Goal: Transaction & Acquisition: Register for event/course

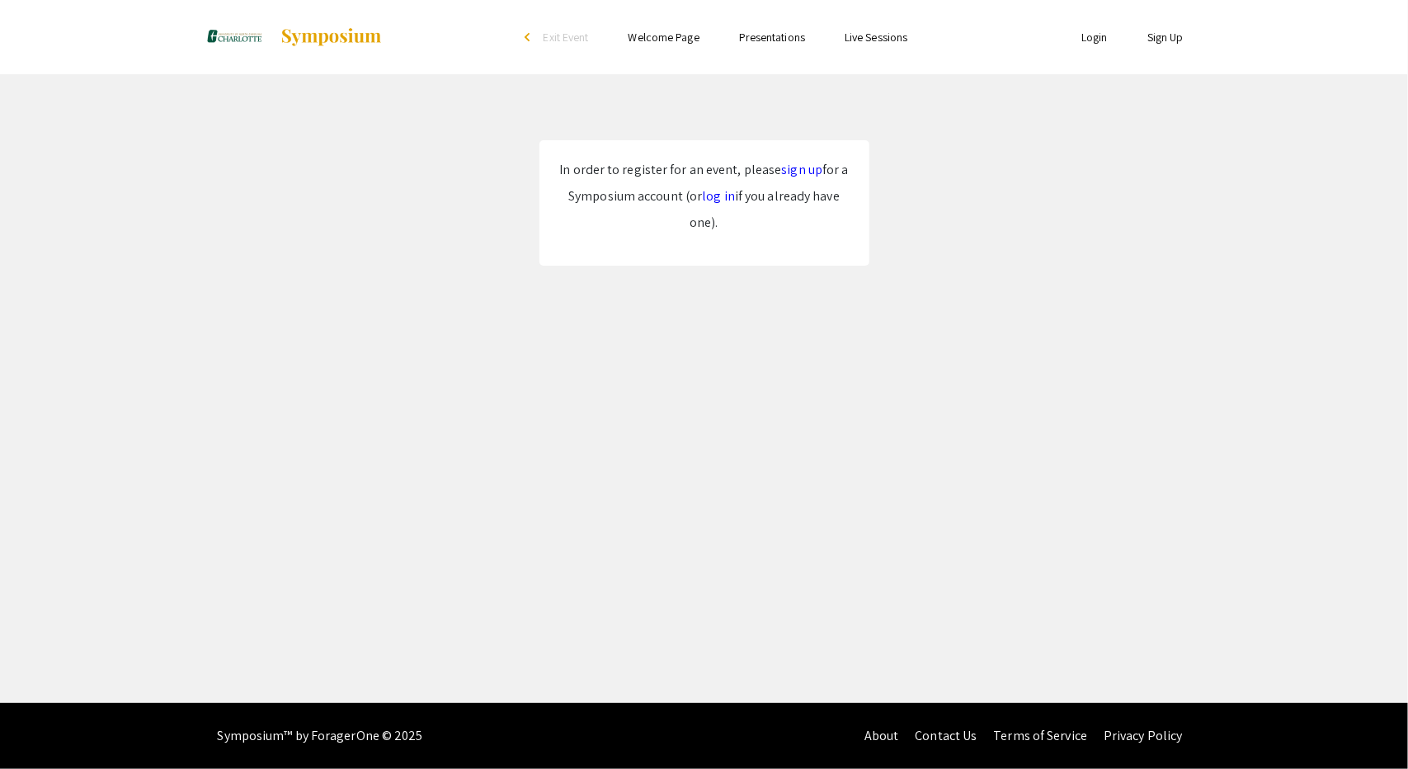
click at [721, 193] on link "log in" at bounding box center [718, 195] width 33 height 17
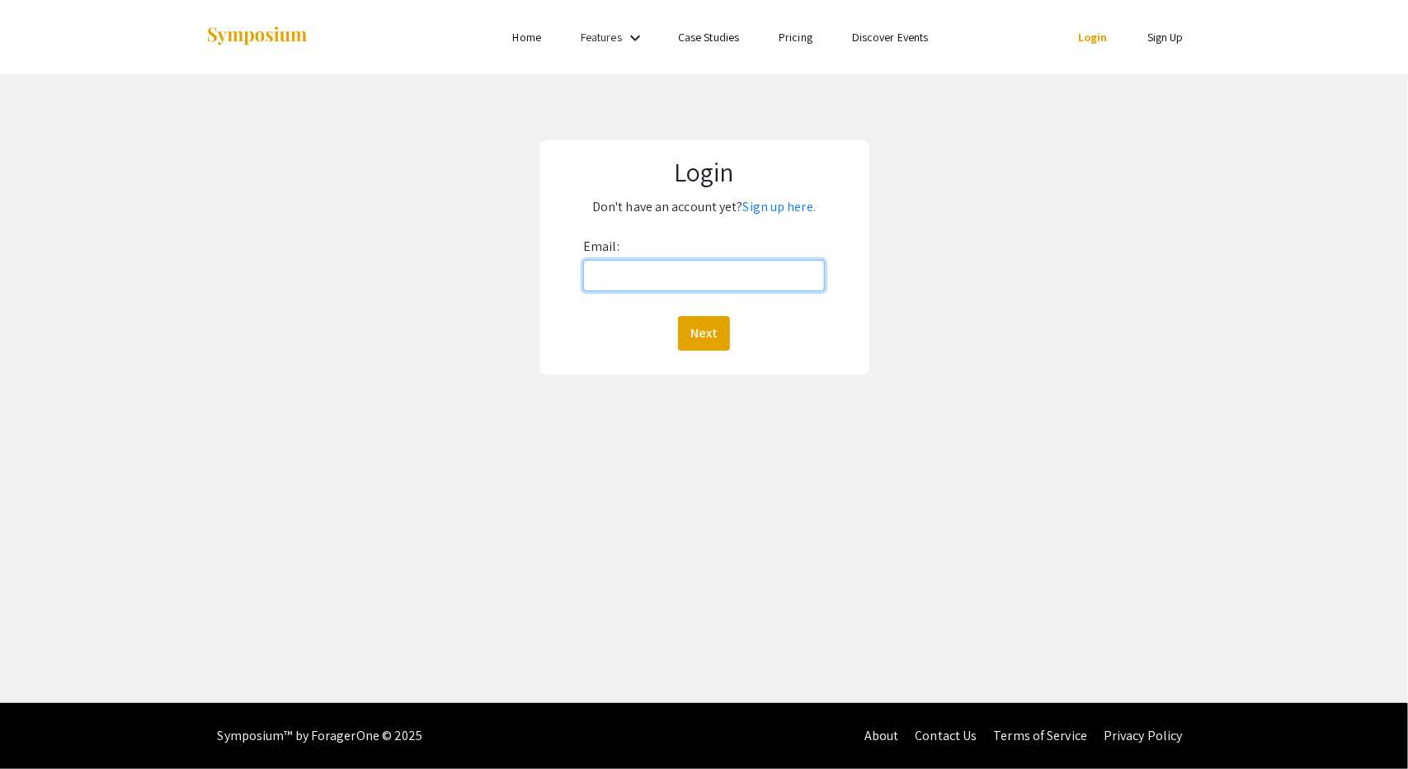
click at [714, 271] on input "Email:" at bounding box center [704, 275] width 242 height 31
type input "[EMAIL_ADDRESS][DOMAIN_NAME]"
click at [684, 337] on button "Next" at bounding box center [704, 333] width 52 height 35
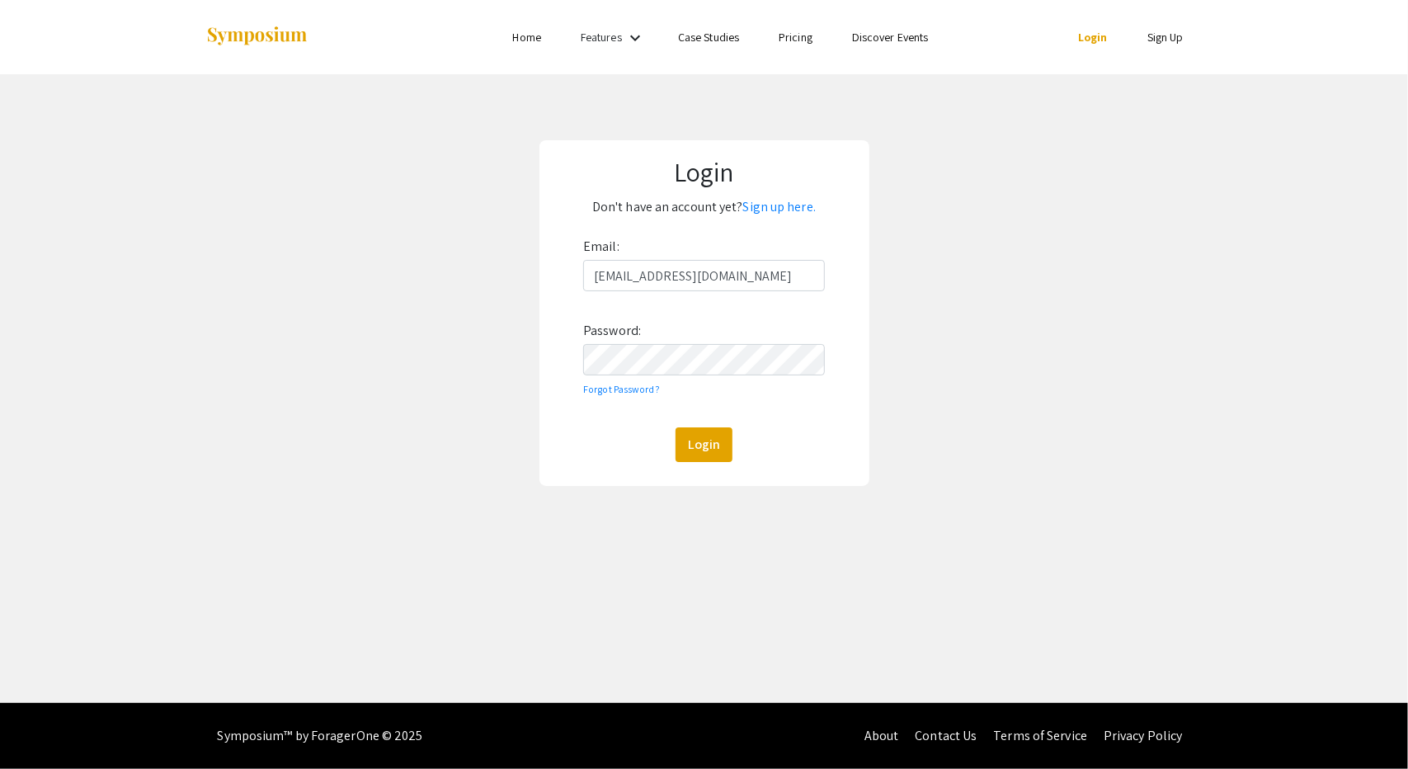
click at [1155, 45] on link "Sign Up" at bounding box center [1165, 37] width 36 height 15
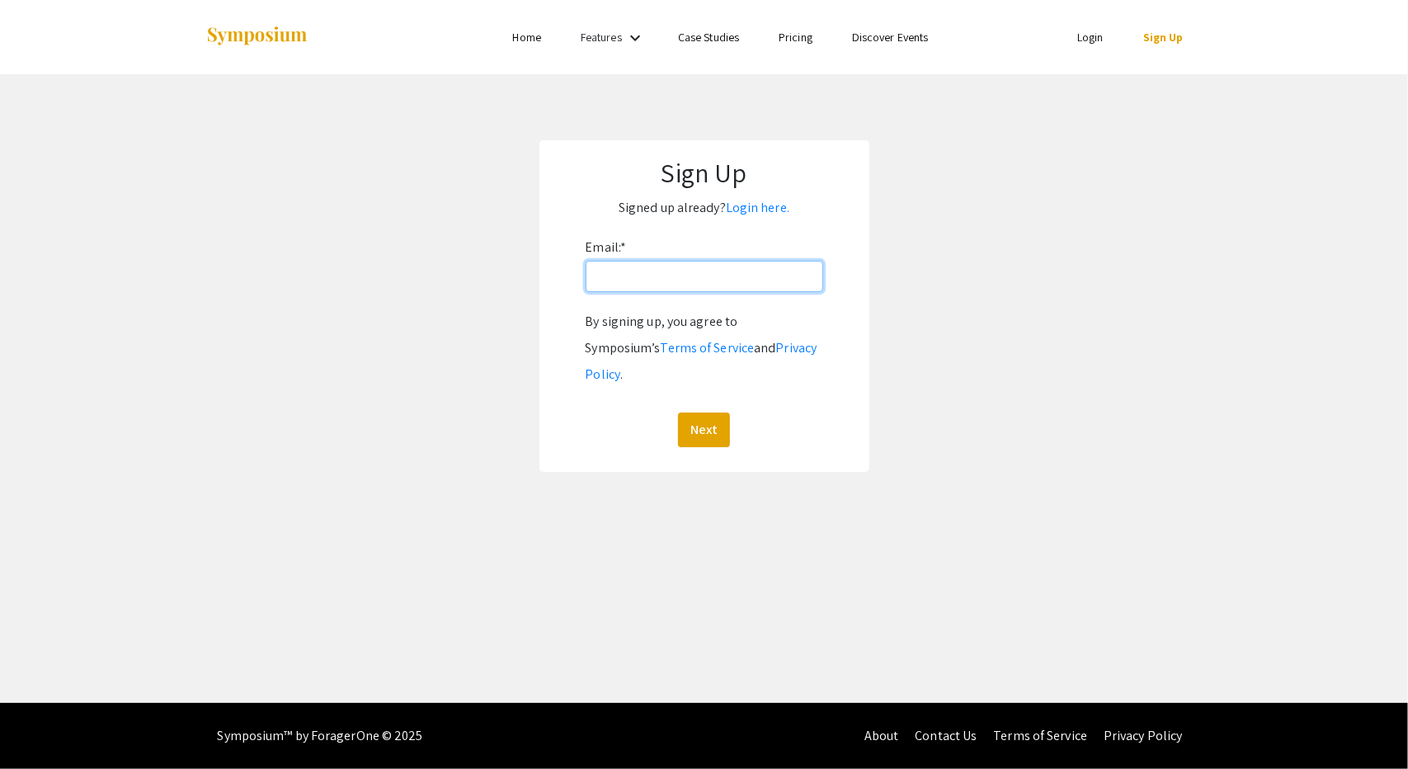
click at [678, 285] on input "Email: *" at bounding box center [705, 276] width 238 height 31
type input "[EMAIL_ADDRESS][DOMAIN_NAME]"
click at [704, 412] on button "Next" at bounding box center [704, 429] width 52 height 35
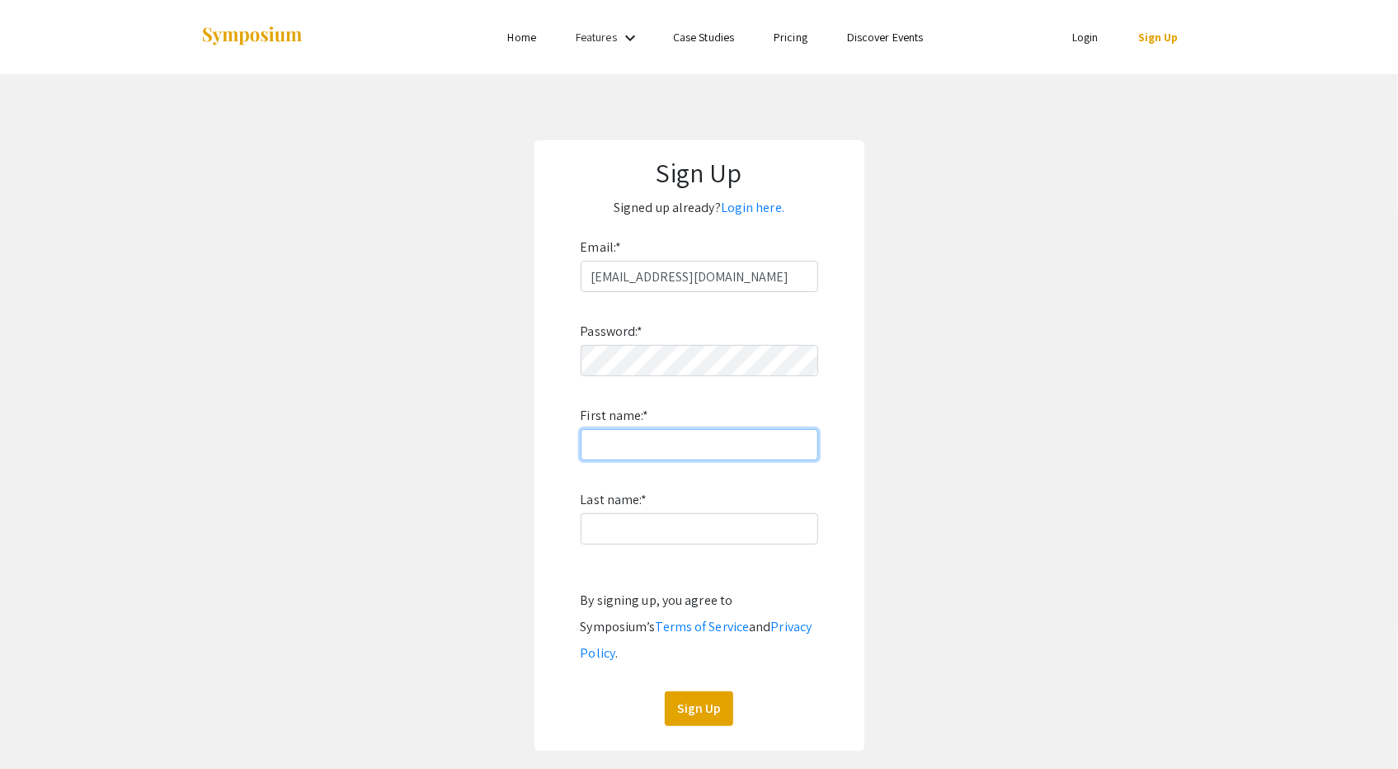
click at [686, 436] on input "First name: *" at bounding box center [700, 444] width 238 height 31
type input "Charlotte"
click at [728, 527] on input "Last name: *" at bounding box center [700, 528] width 238 height 31
type input "Crees"
click at [701, 697] on button "Sign Up" at bounding box center [699, 708] width 68 height 35
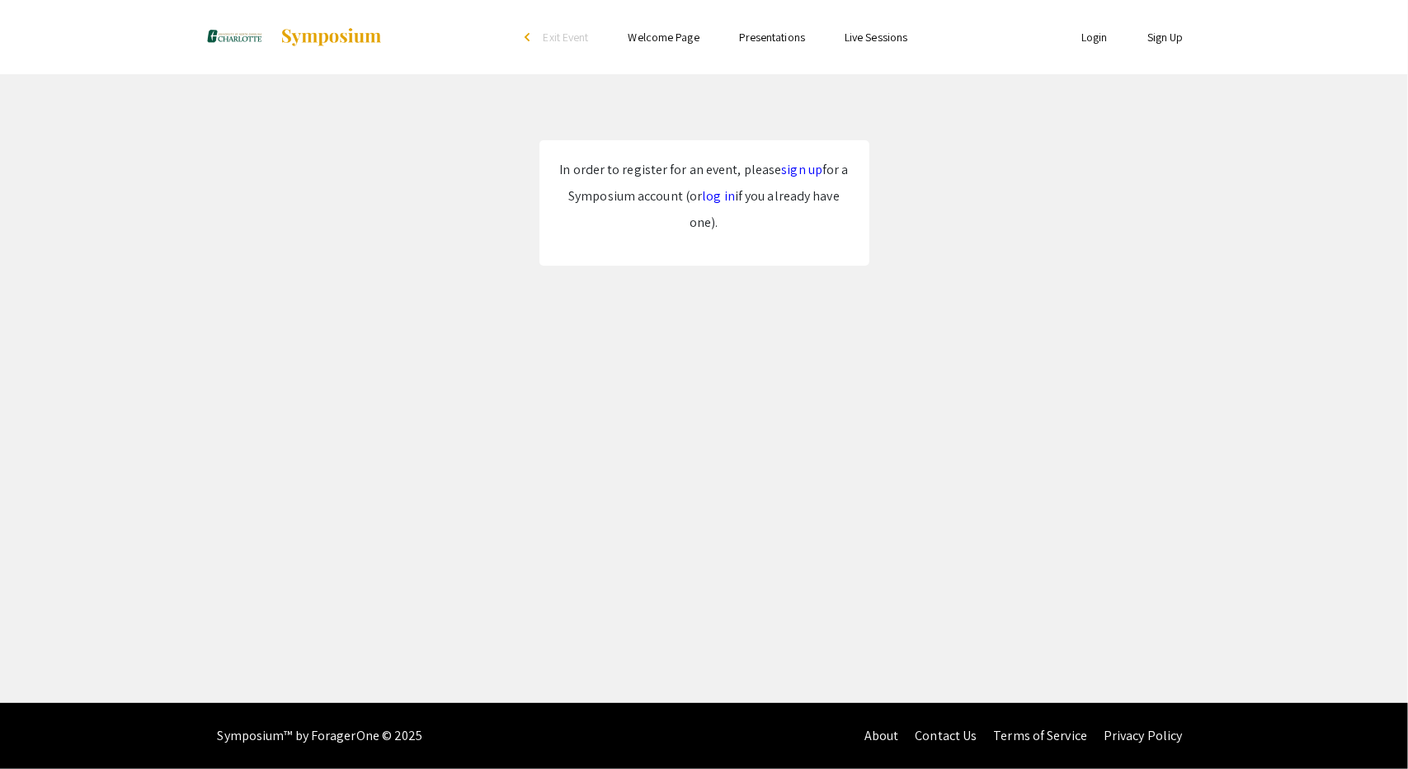
click at [709, 196] on link "log in" at bounding box center [718, 195] width 33 height 17
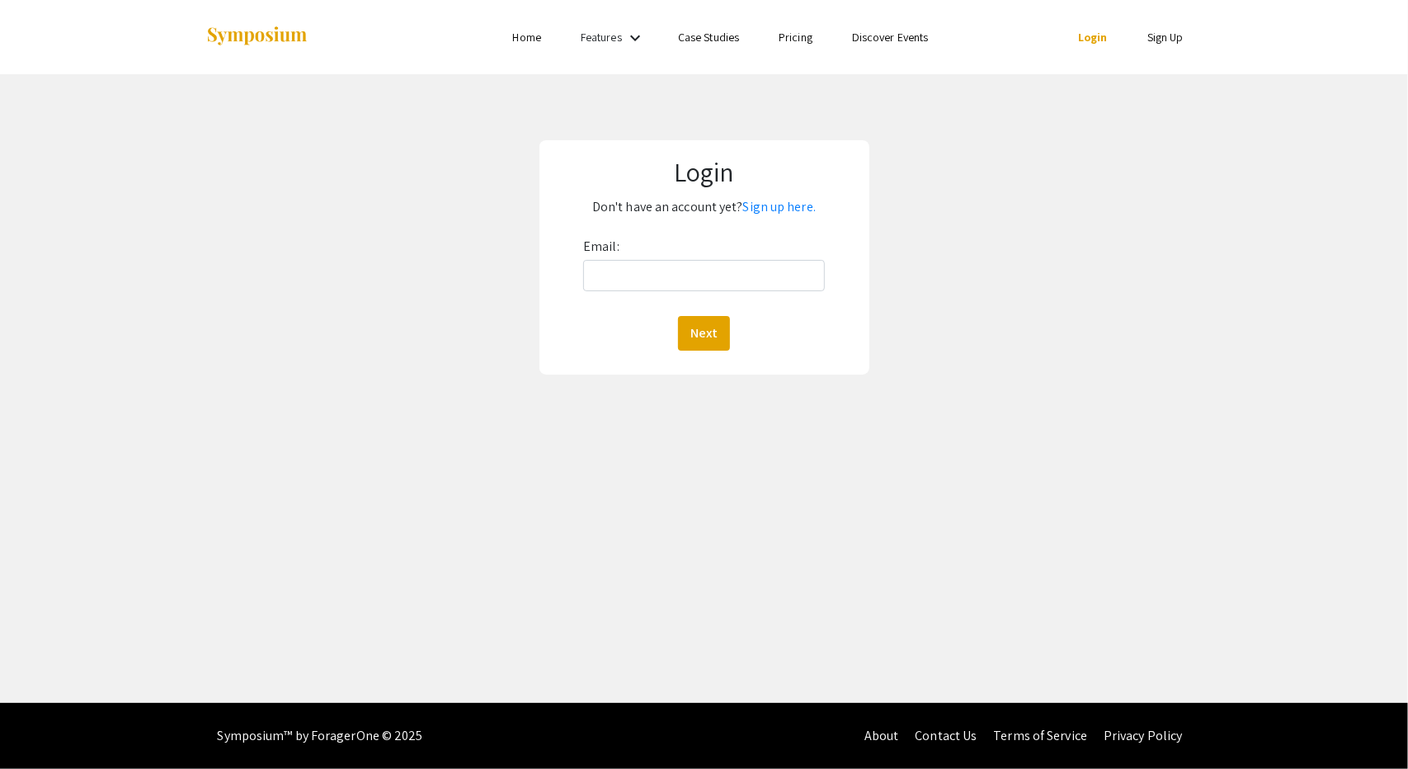
click at [702, 294] on div "Email: Next" at bounding box center [704, 291] width 242 height 117
click at [690, 283] on input "Email:" at bounding box center [704, 275] width 242 height 31
type input "[EMAIL_ADDRESS][DOMAIN_NAME]"
click at [724, 326] on button "Next" at bounding box center [704, 333] width 52 height 35
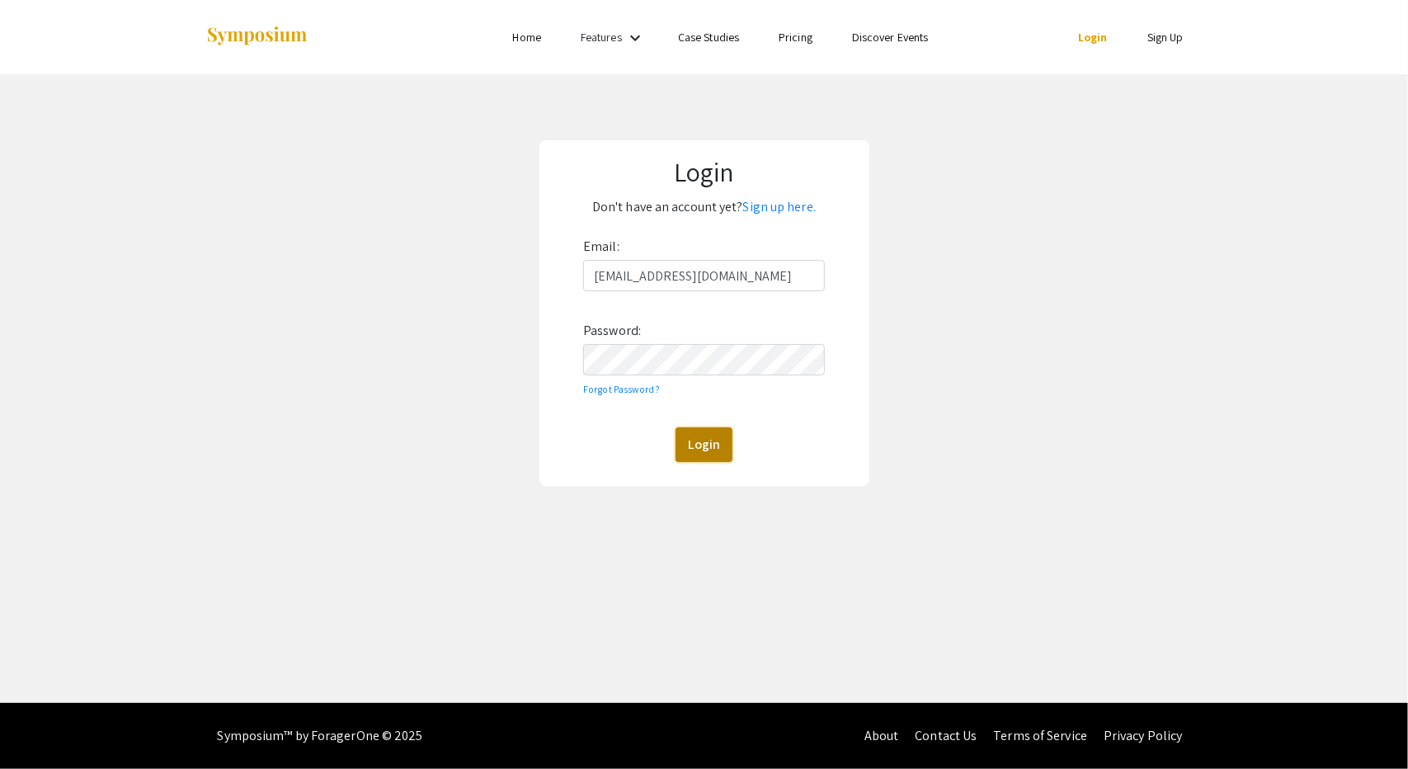
click at [711, 433] on button "Login" at bounding box center [704, 444] width 57 height 35
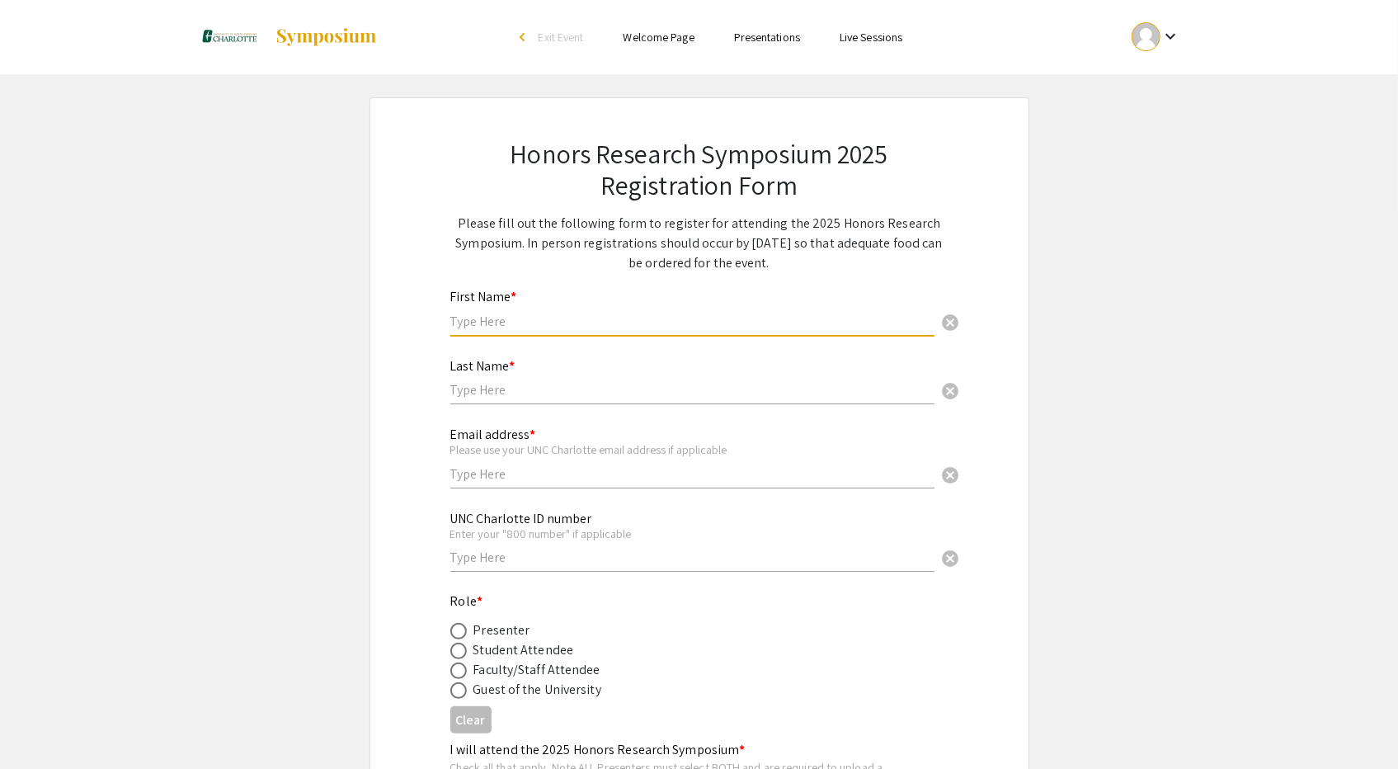
click at [582, 327] on input "text" at bounding box center [692, 321] width 484 height 17
type input "Charlotte"
click at [572, 397] on input "text" at bounding box center [692, 389] width 484 height 17
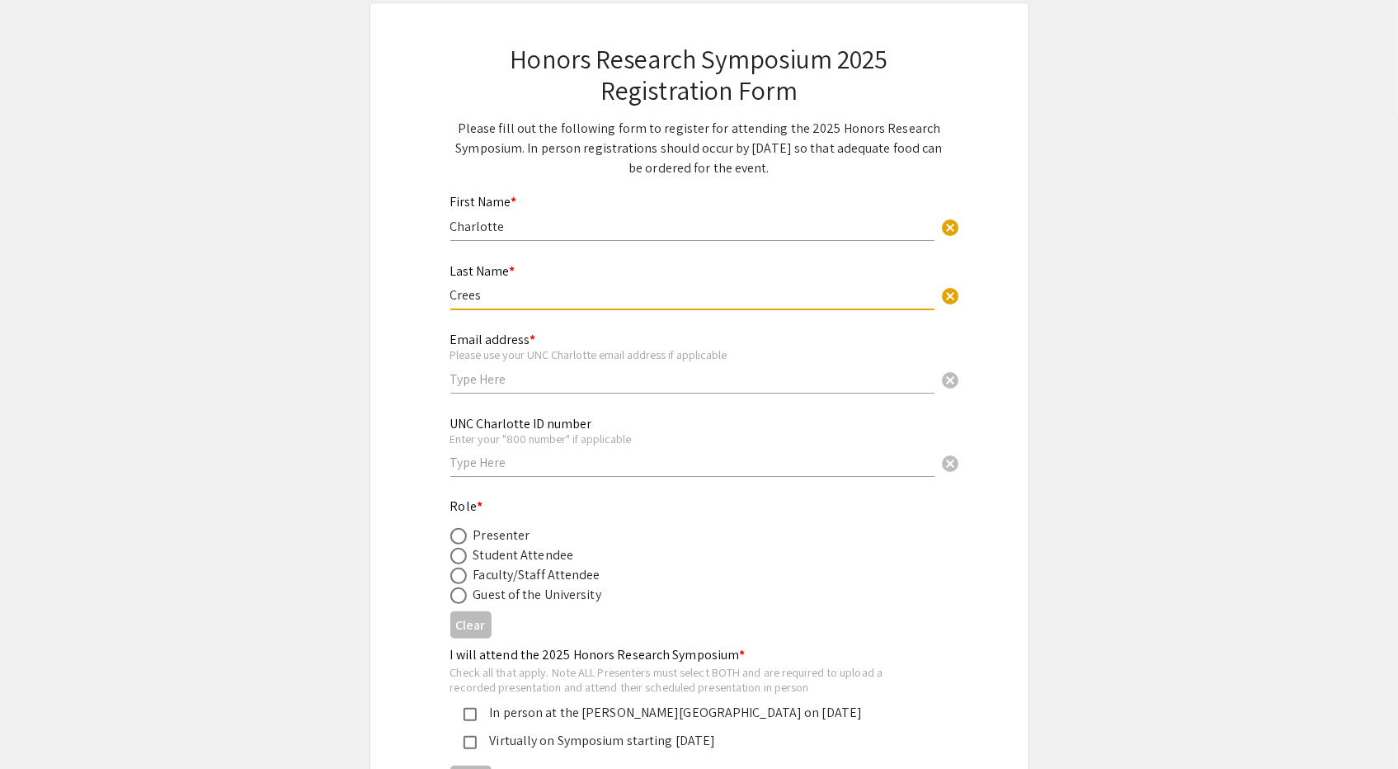
scroll to position [97, 0]
type input "Crees"
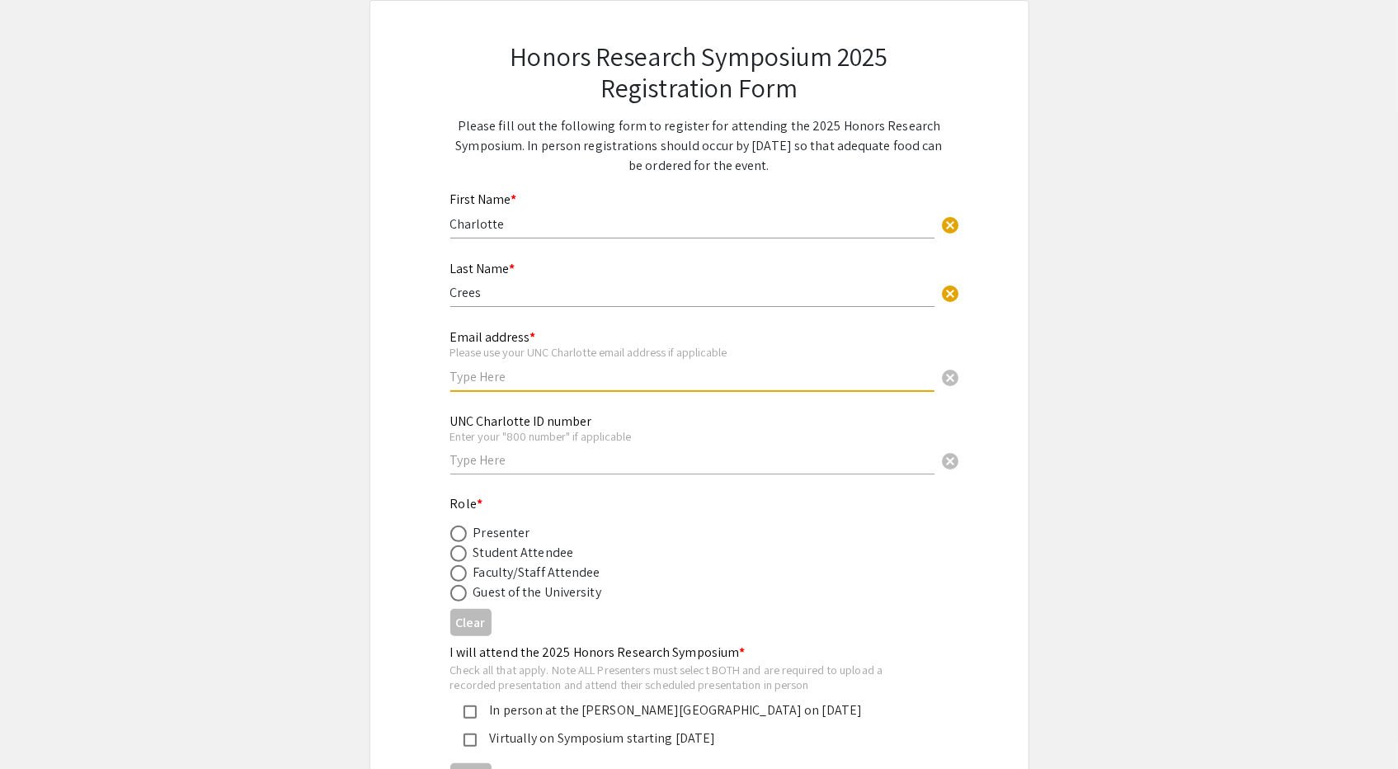
click at [537, 377] on input "text" at bounding box center [692, 376] width 484 height 17
type input "[EMAIL_ADDRESS][DOMAIN_NAME]"
click at [555, 456] on input "text" at bounding box center [692, 459] width 484 height 17
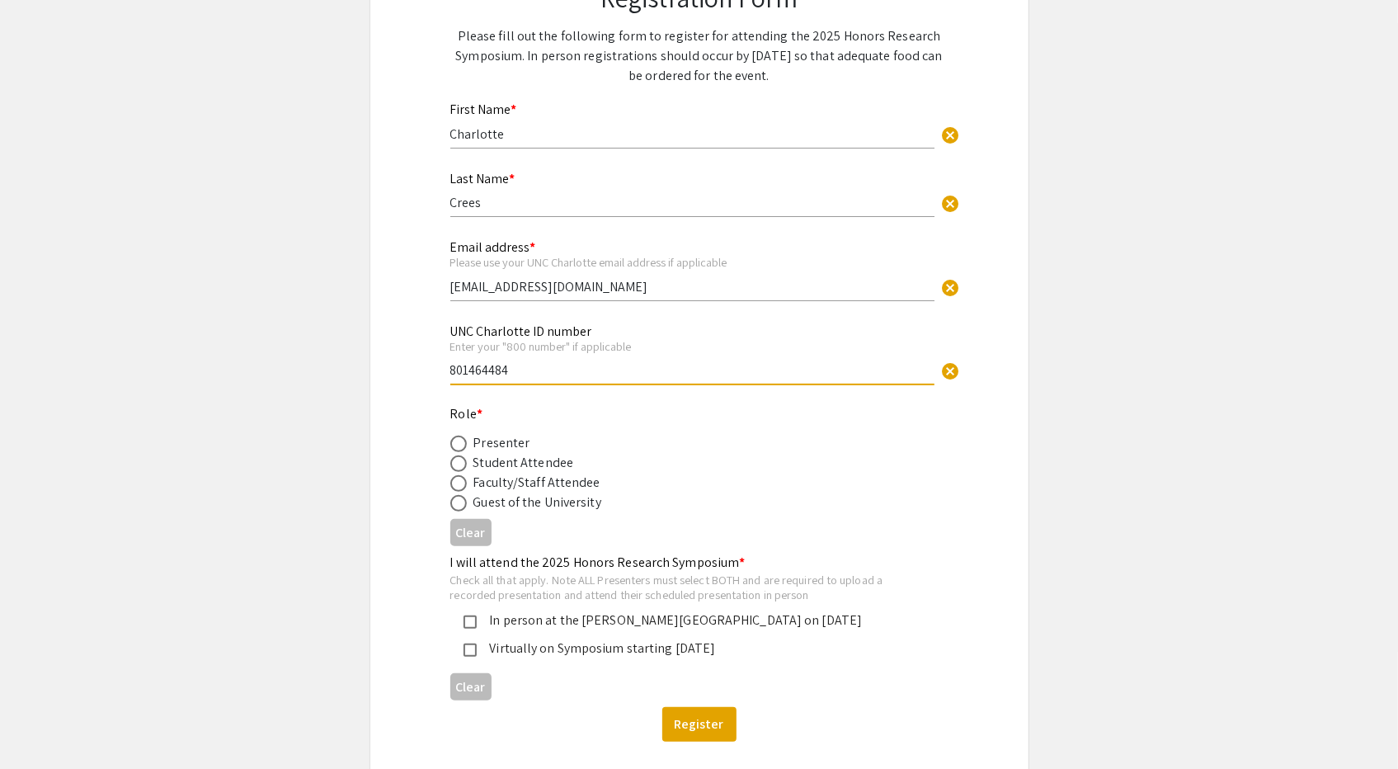
scroll to position [188, 0]
type input "801464484"
click at [510, 468] on div "Student Attendee" at bounding box center [524, 462] width 101 height 20
click at [459, 462] on span at bounding box center [458, 463] width 16 height 16
click at [459, 462] on input "radio" at bounding box center [458, 463] width 16 height 16
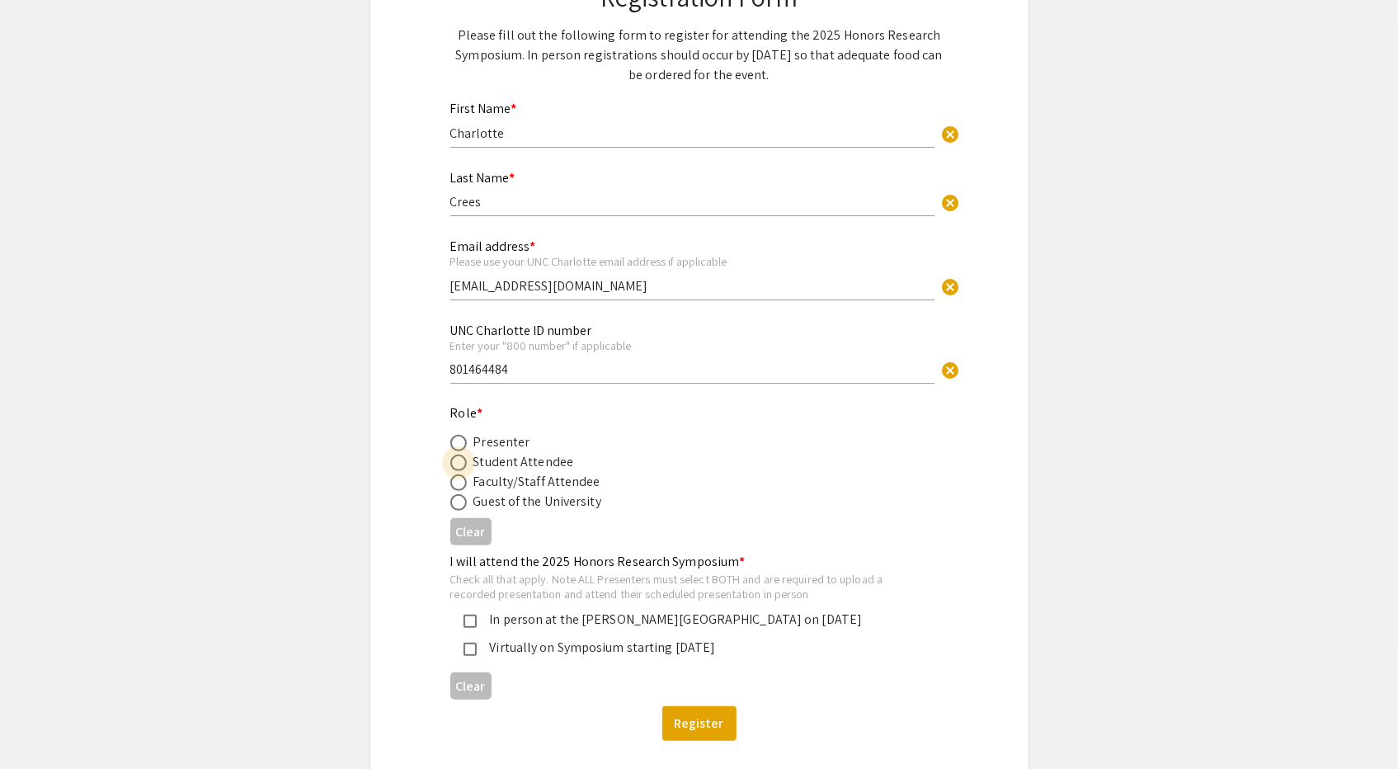
radio input "true"
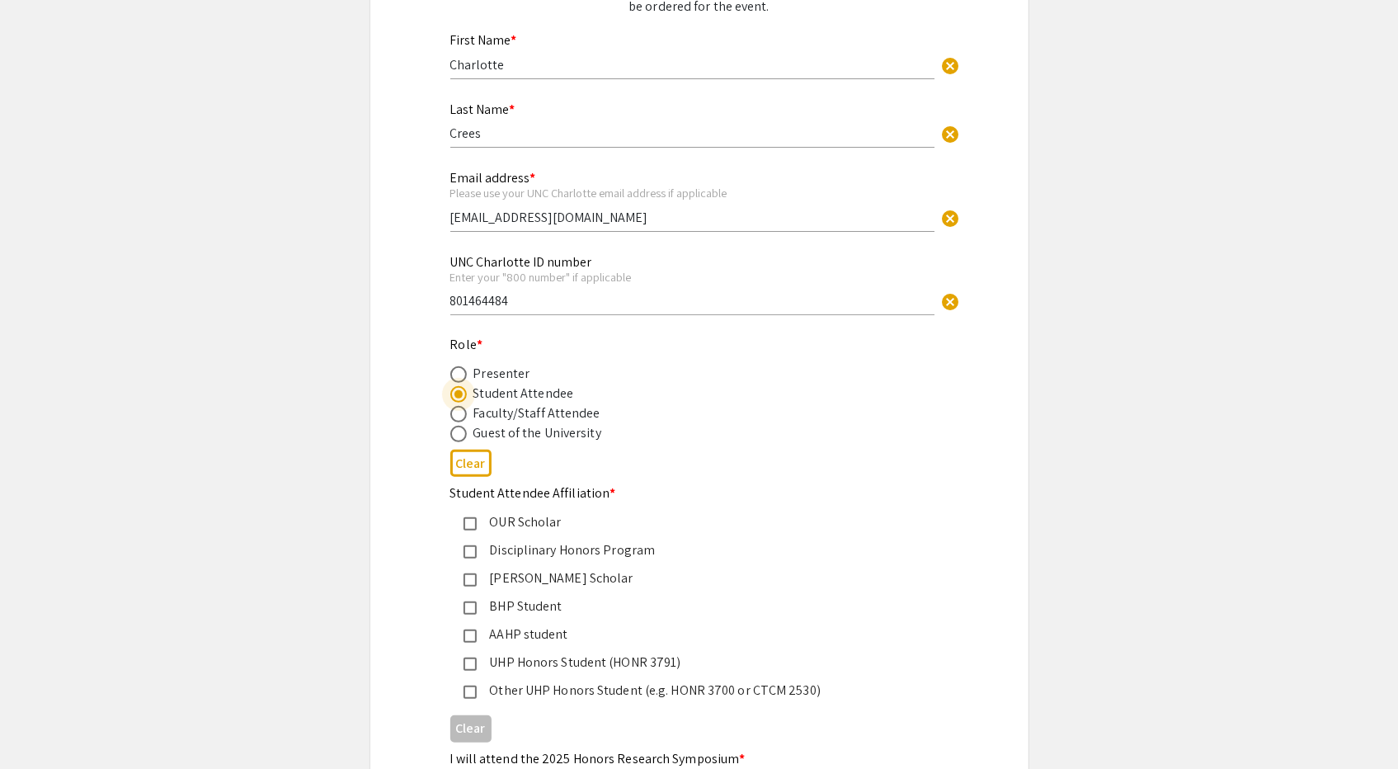
scroll to position [261, 0]
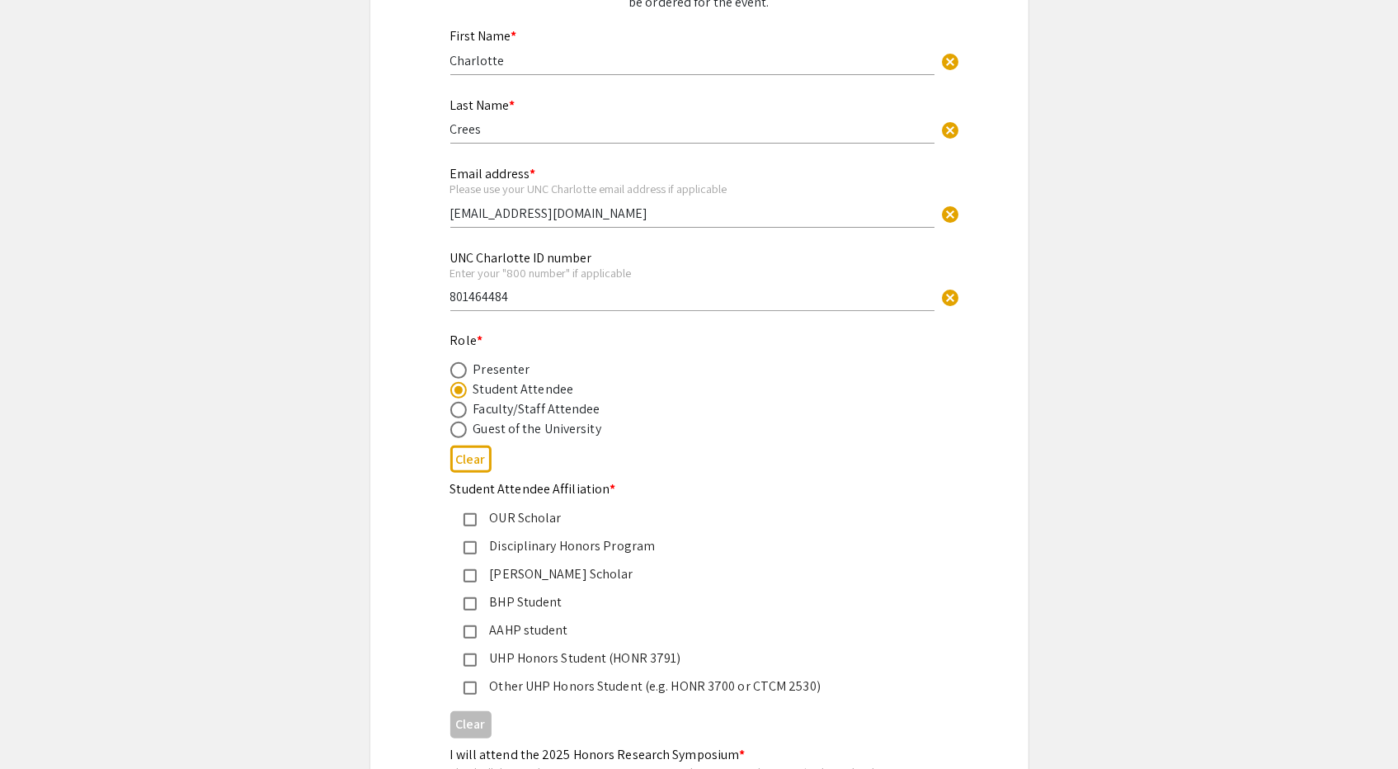
click at [474, 657] on mat-pseudo-checkbox at bounding box center [470, 659] width 13 height 13
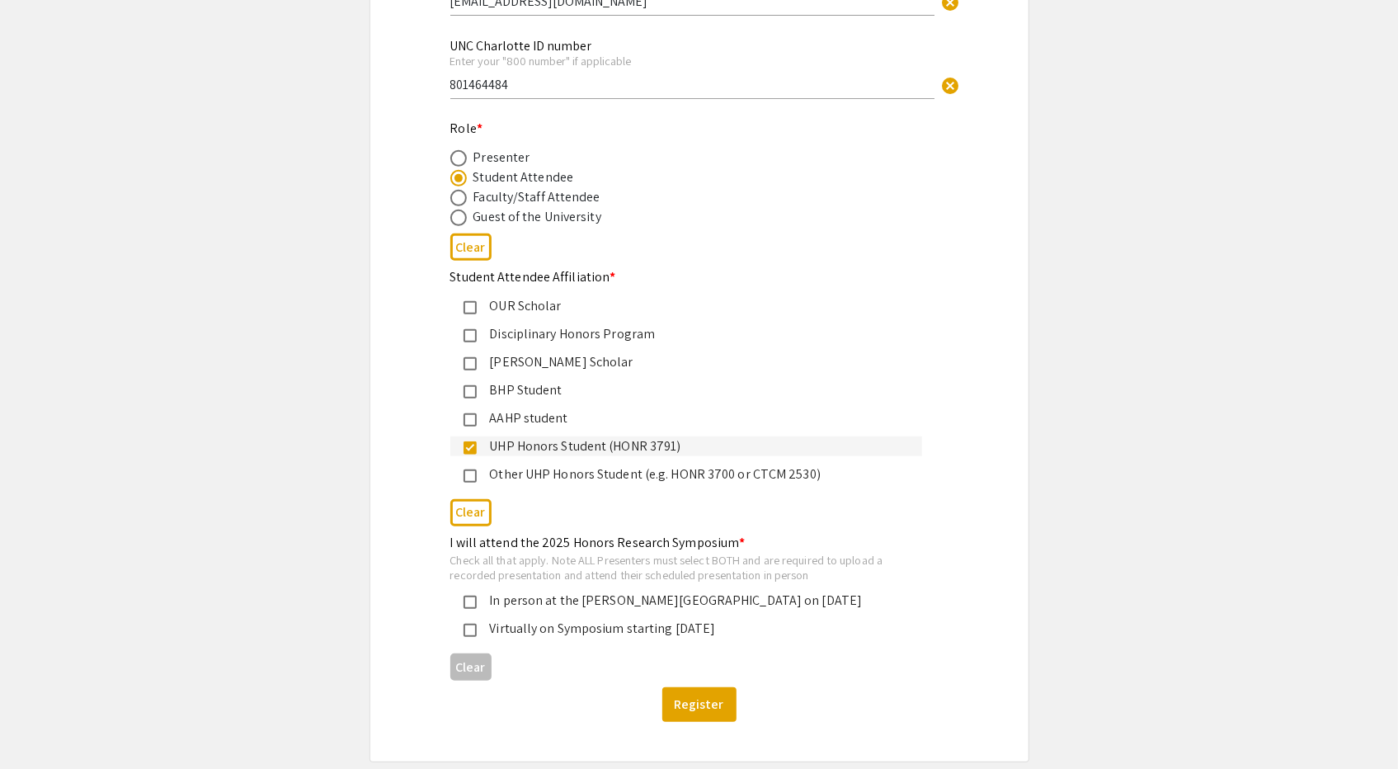
scroll to position [474, 0]
click at [470, 601] on mat-pseudo-checkbox at bounding box center [470, 601] width 13 height 13
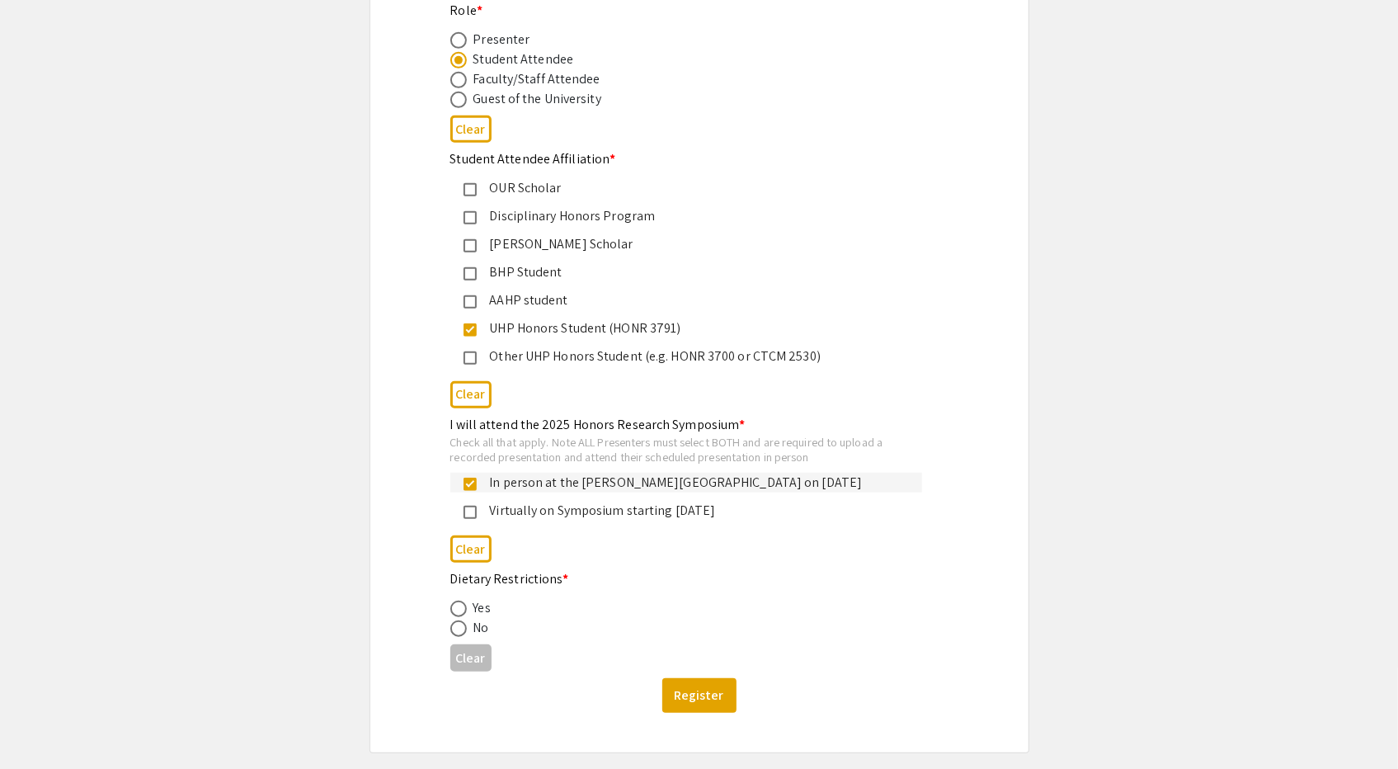
scroll to position [592, 0]
click at [463, 605] on span at bounding box center [458, 607] width 16 height 16
click at [463, 605] on input "radio" at bounding box center [458, 607] width 16 height 16
radio input "true"
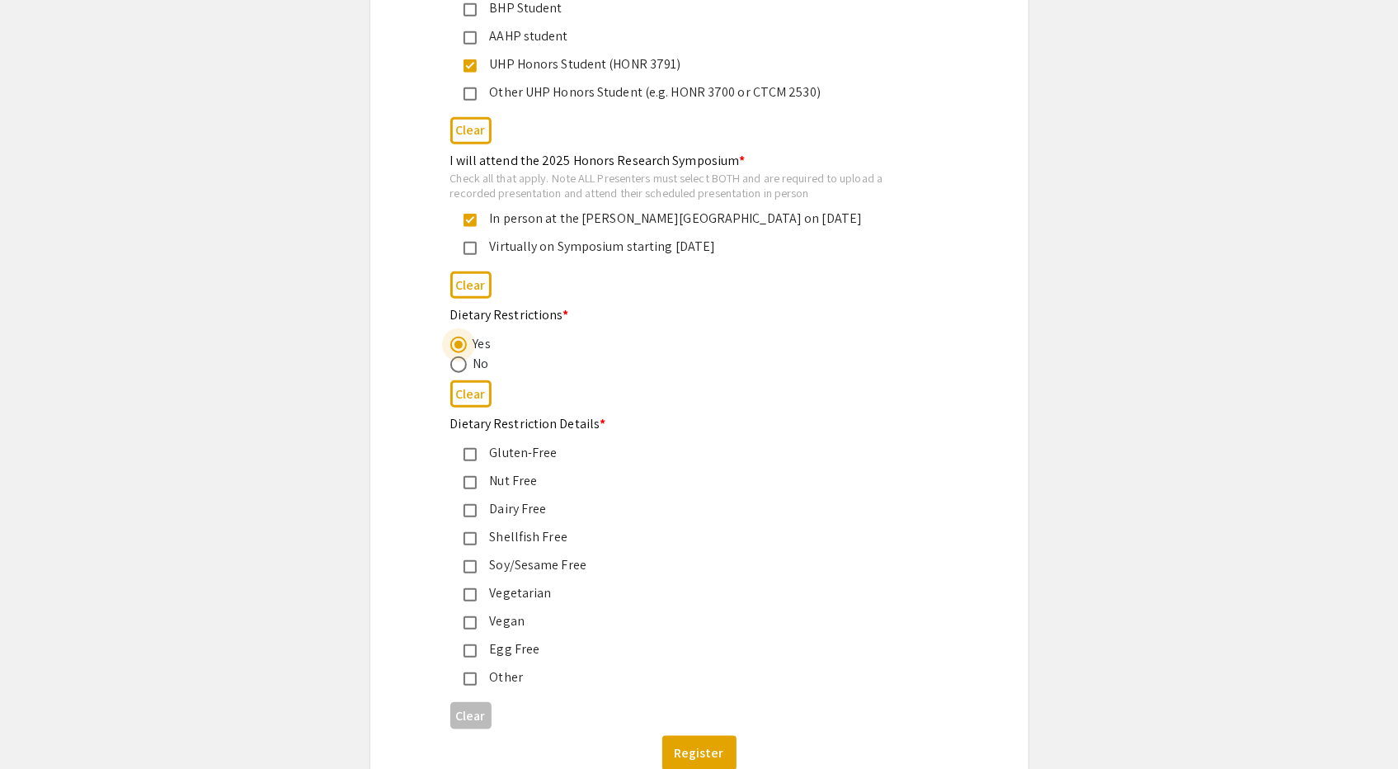
scroll to position [857, 0]
click at [459, 364] on span at bounding box center [458, 362] width 16 height 16
click at [459, 364] on input "radio" at bounding box center [458, 362] width 16 height 16
radio input "true"
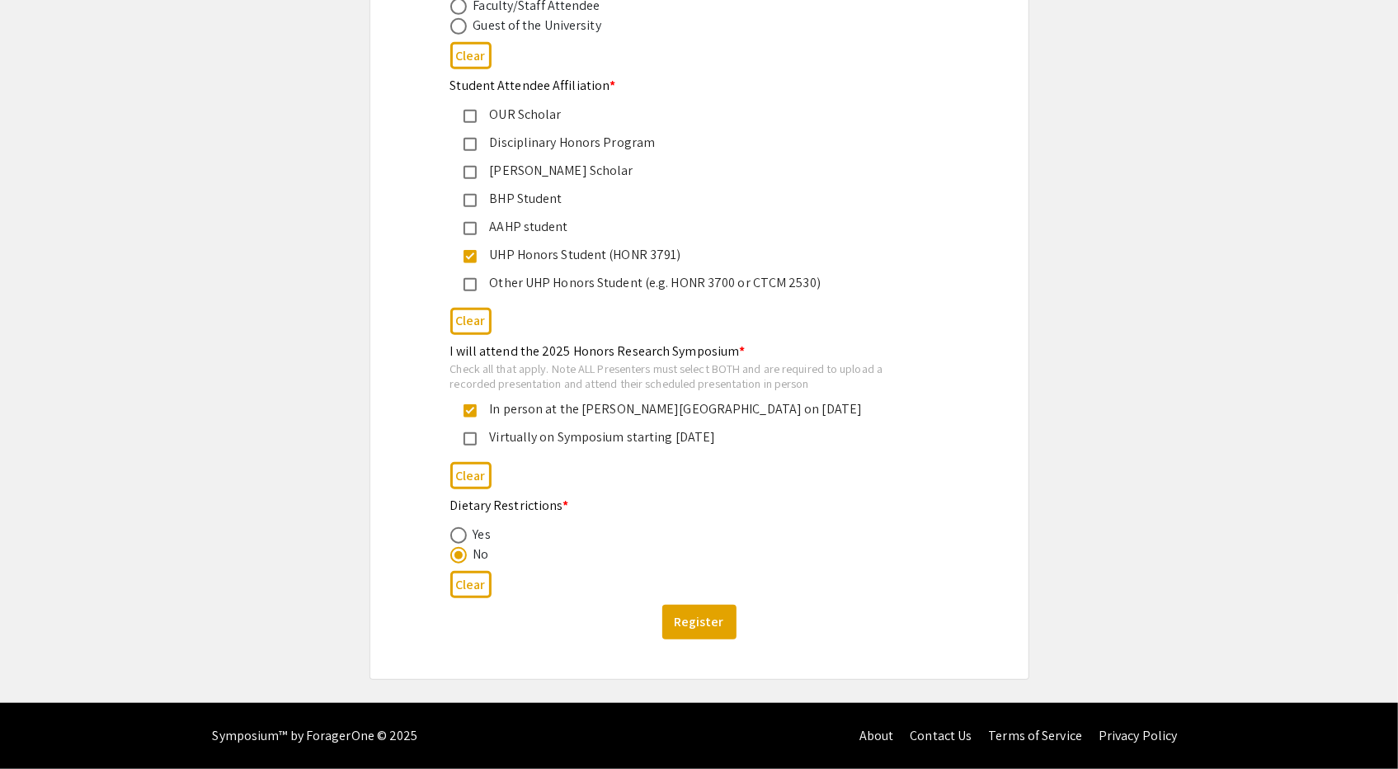
scroll to position [663, 0]
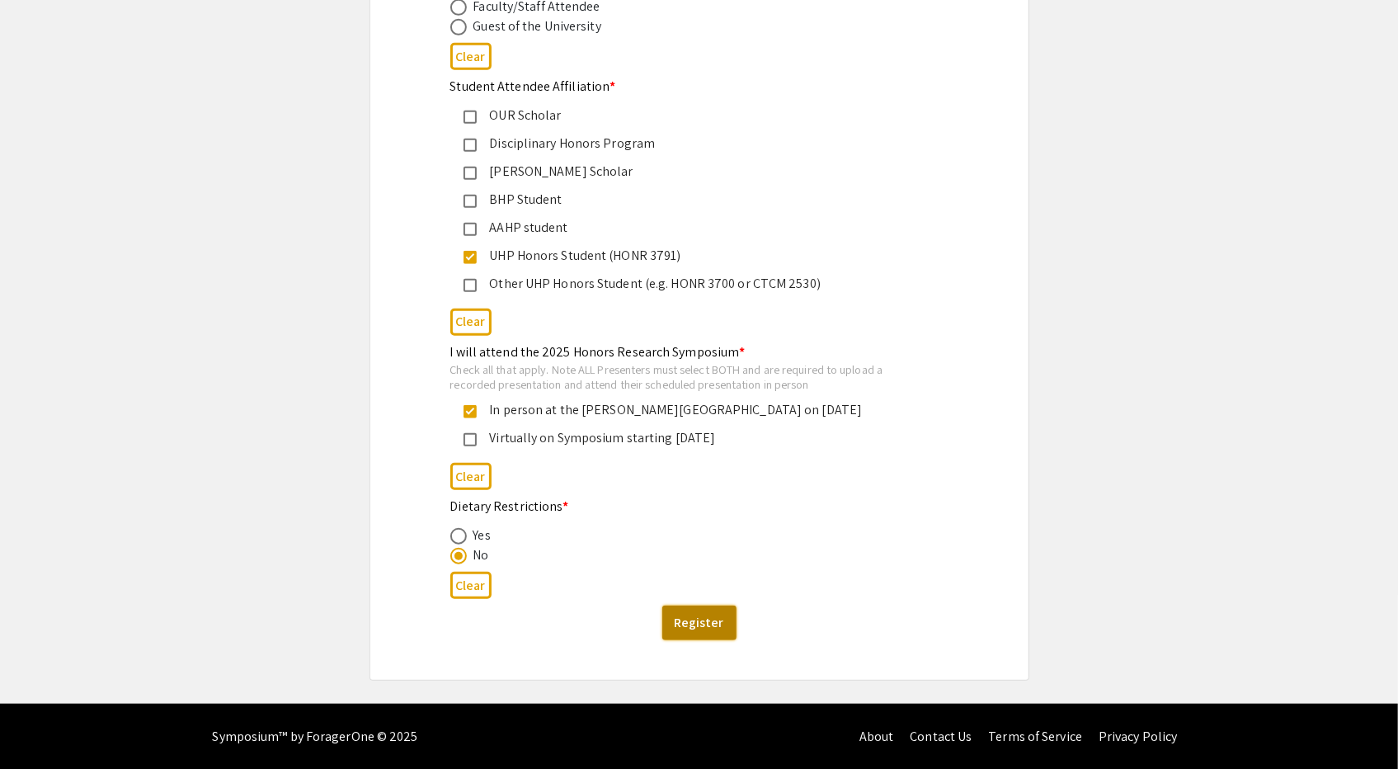
click at [681, 618] on button "Register" at bounding box center [699, 622] width 74 height 35
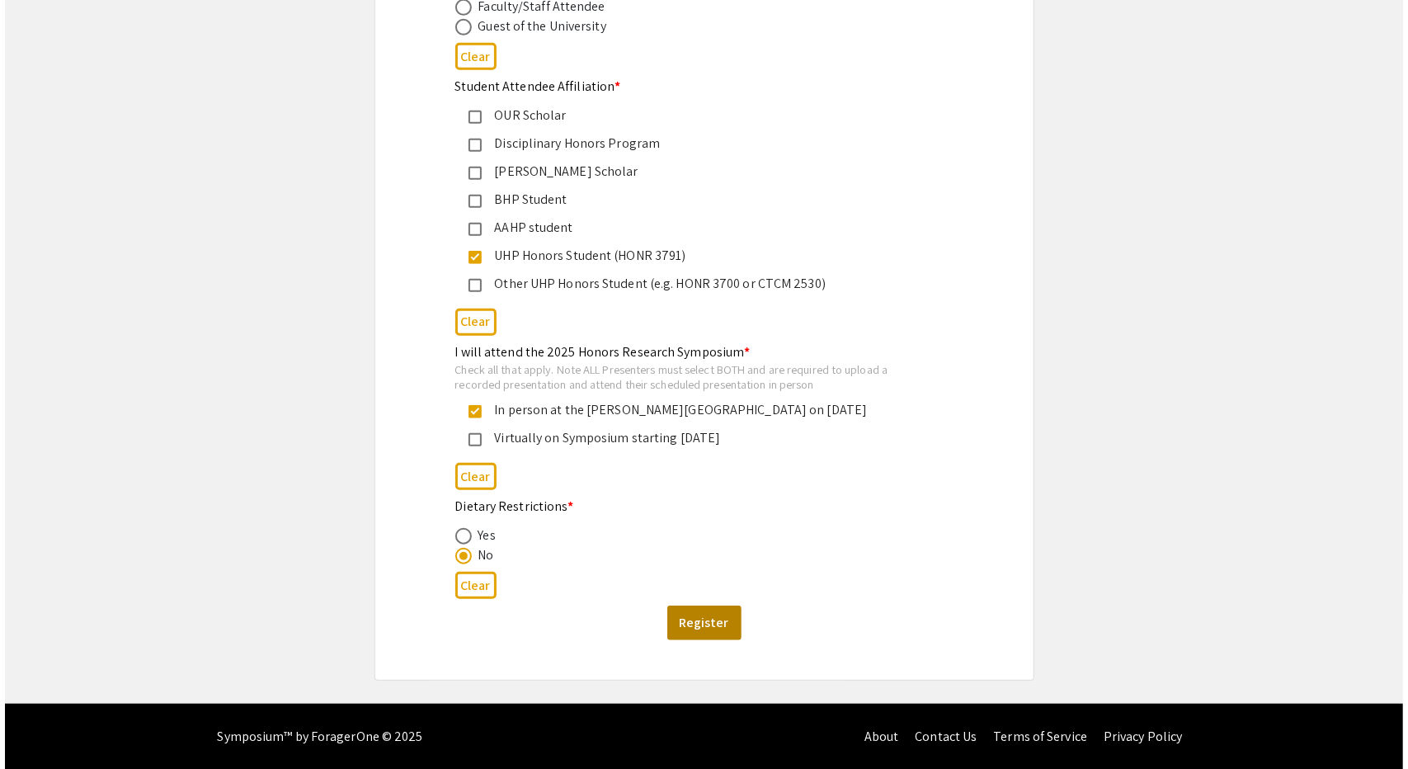
scroll to position [0, 0]
